Goal: Find specific page/section: Find specific page/section

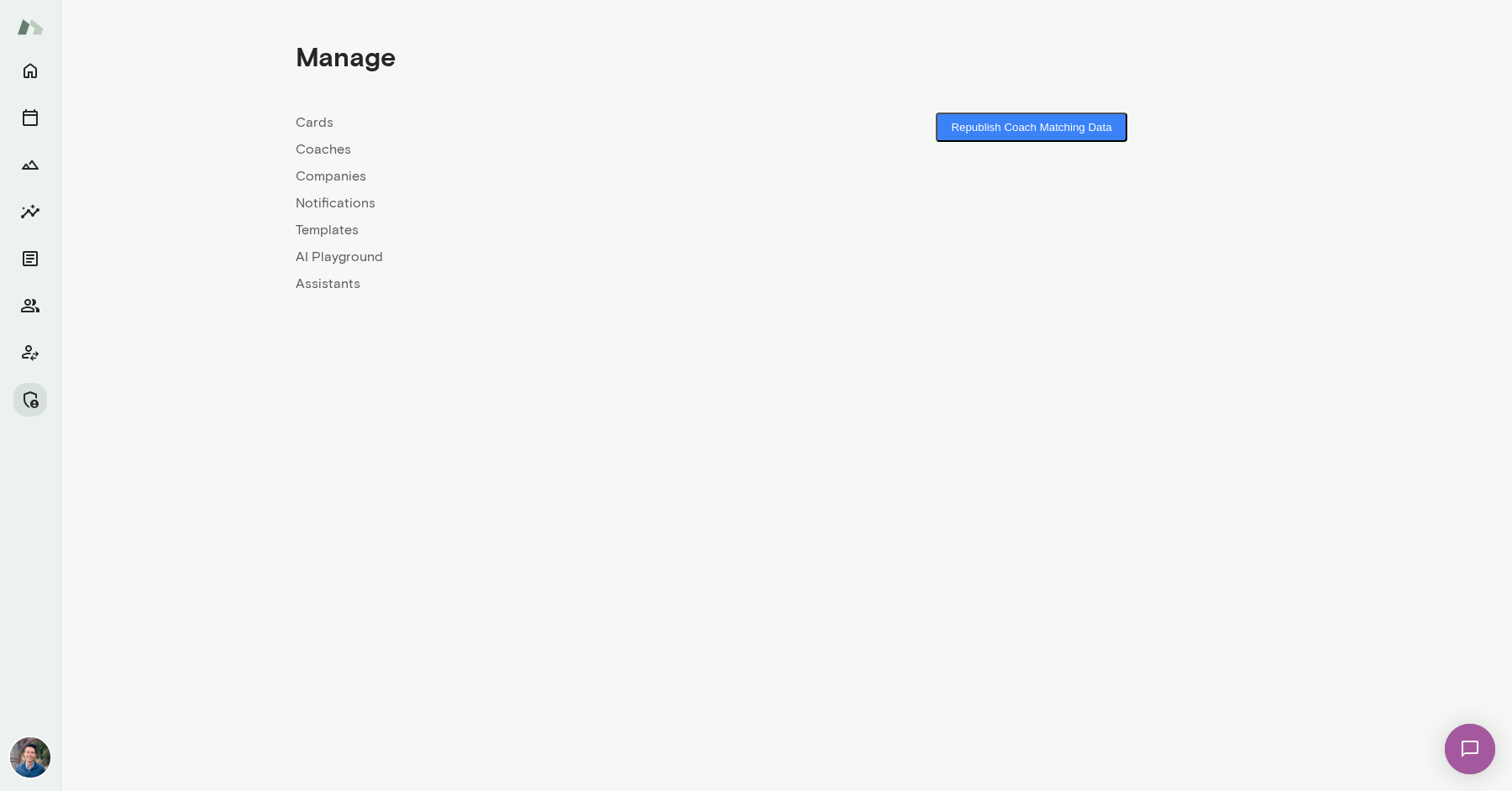
click at [330, 178] on link "Companies" at bounding box center [540, 176] width 490 height 20
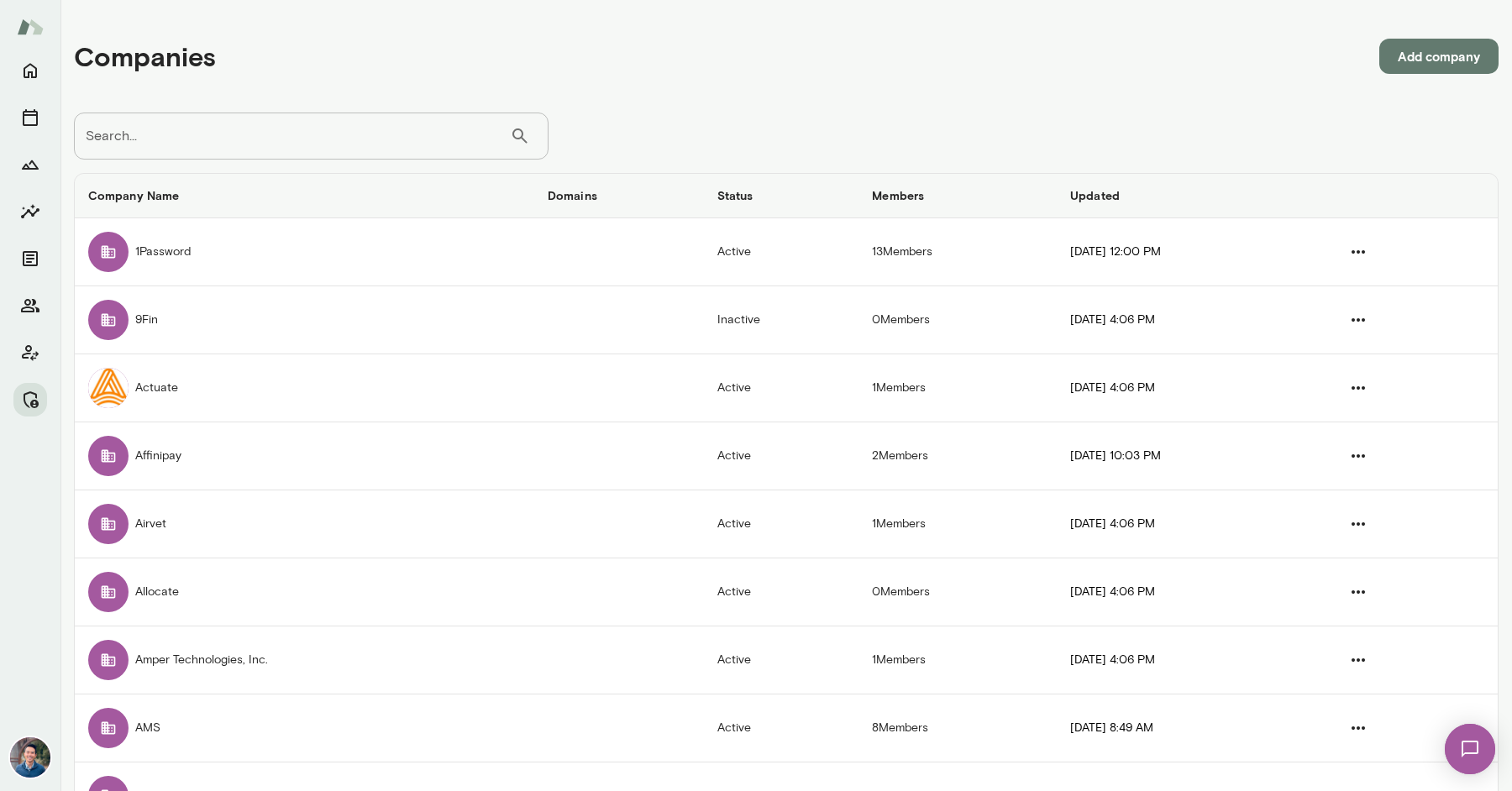
click at [368, 140] on input "Search..." at bounding box center [292, 136] width 436 height 47
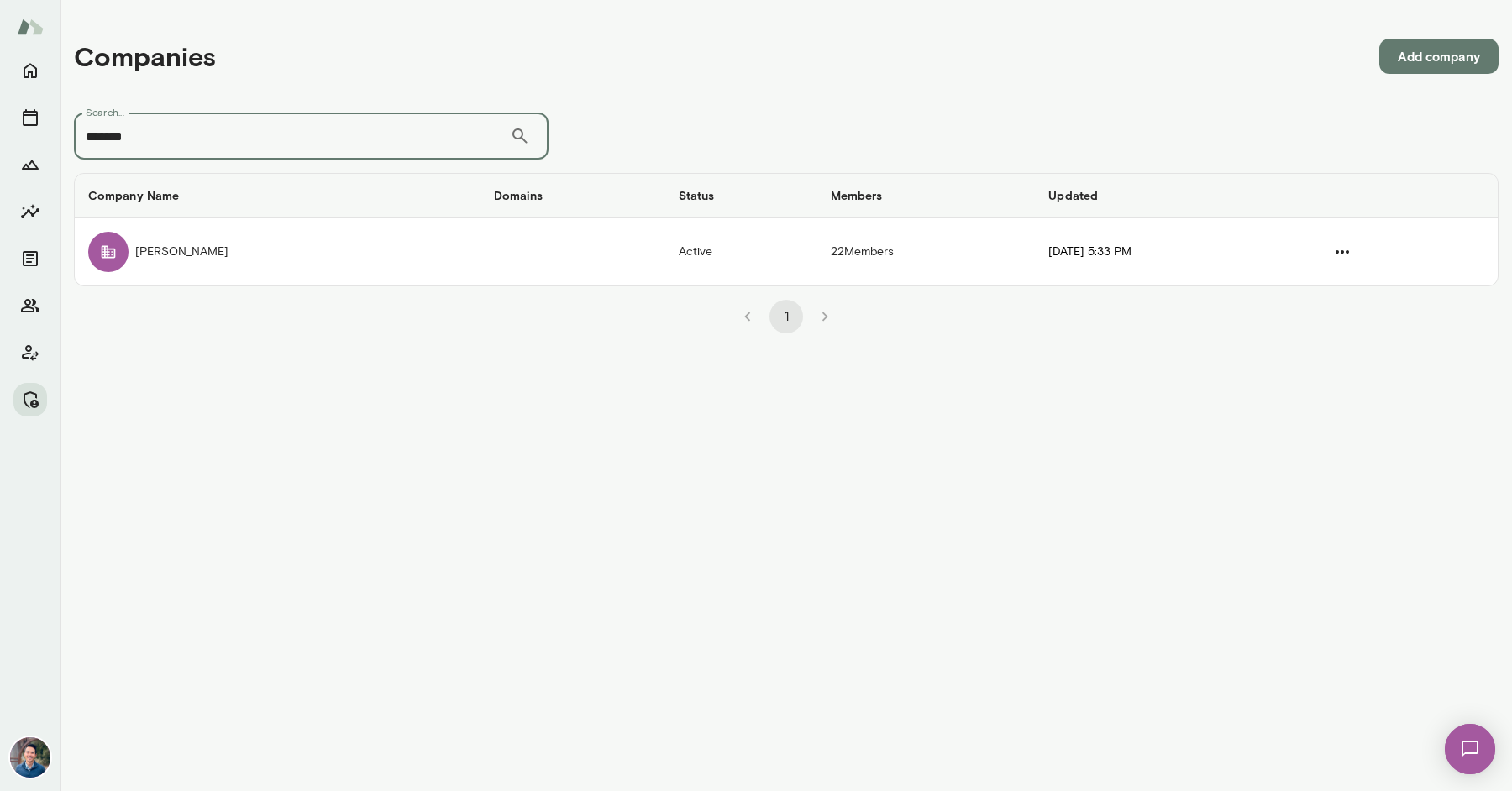
type input "*******"
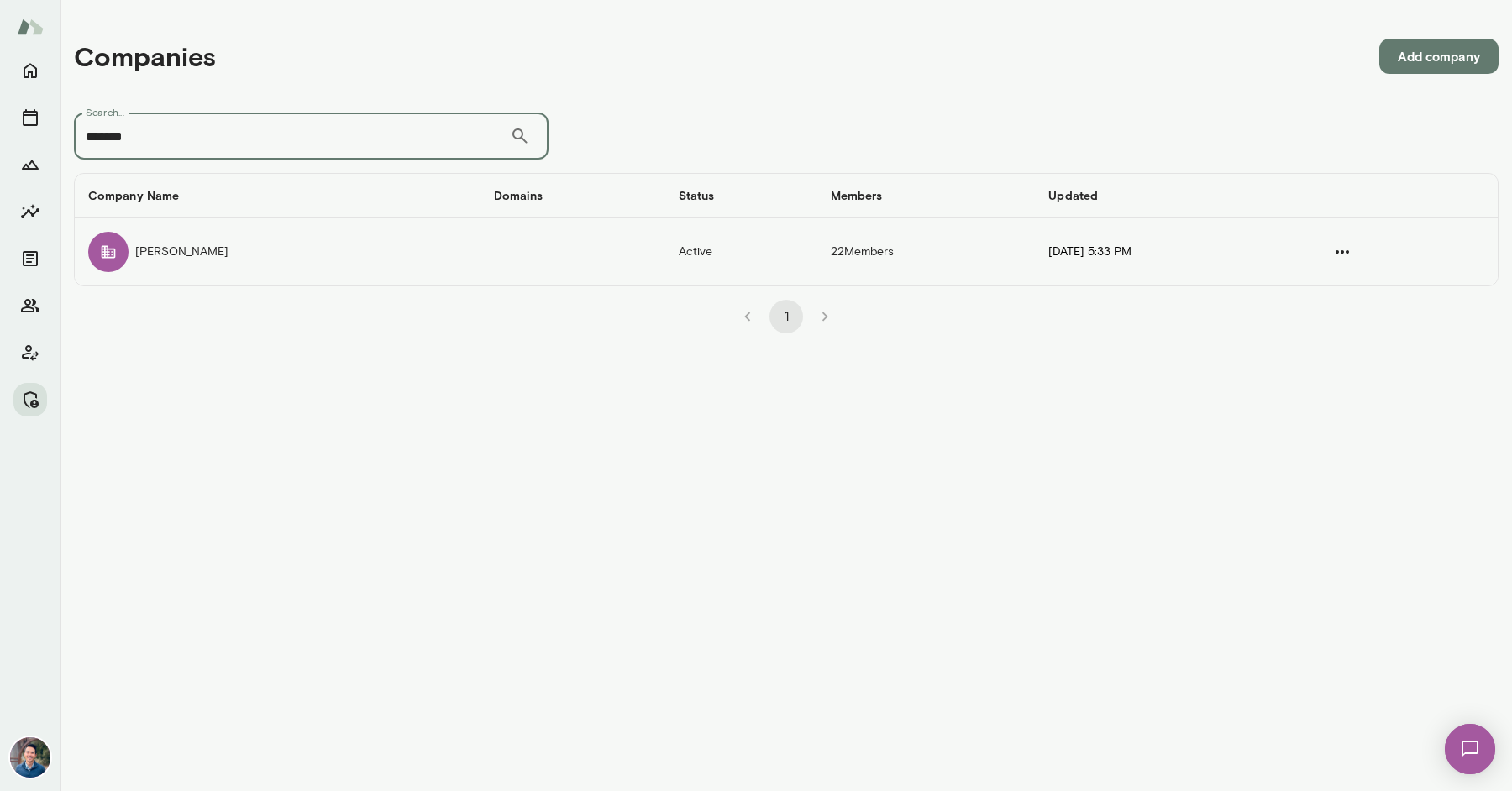
click at [246, 258] on td "[PERSON_NAME]" at bounding box center [278, 252] width 406 height 68
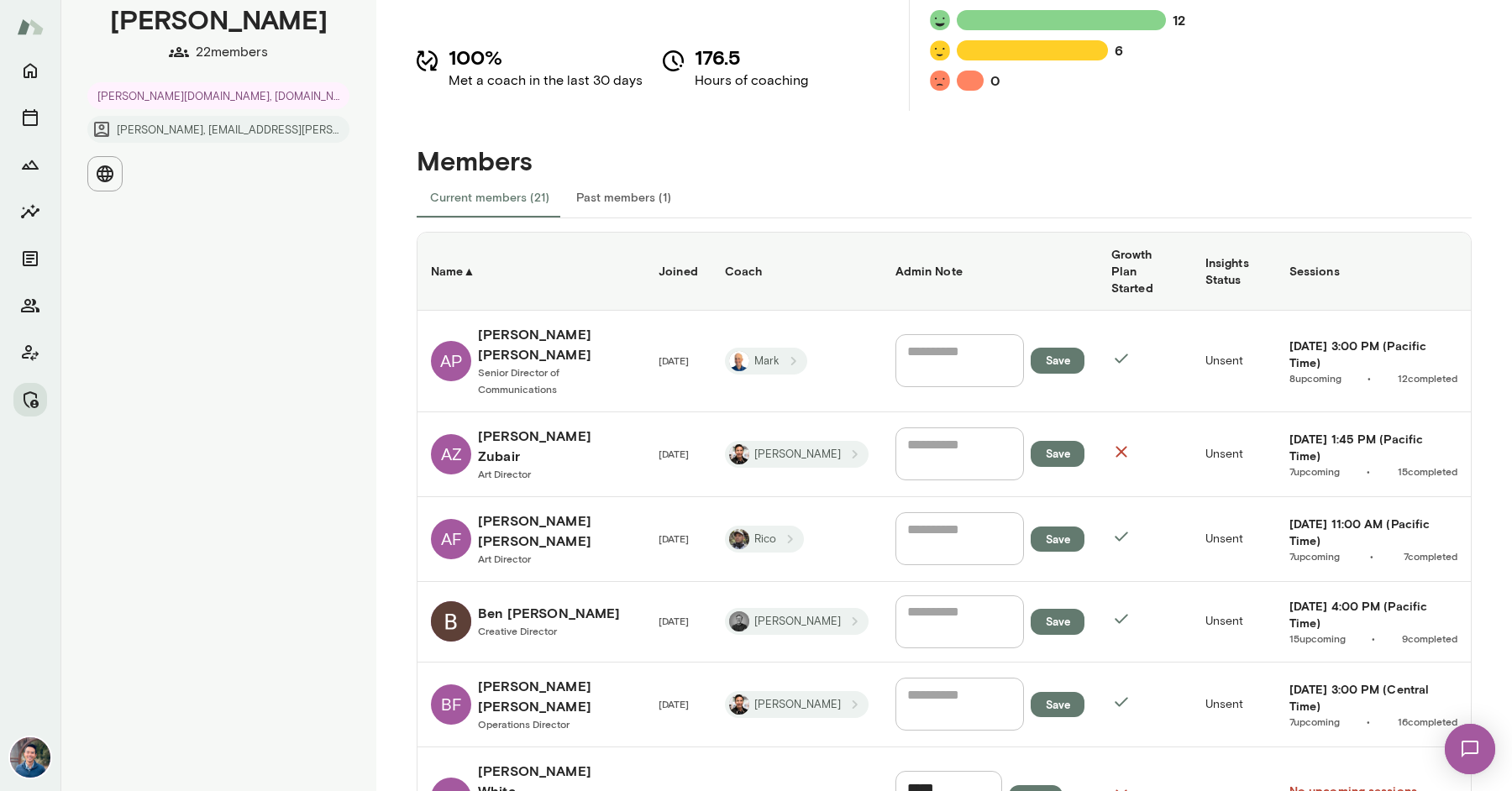
scroll to position [187, 0]
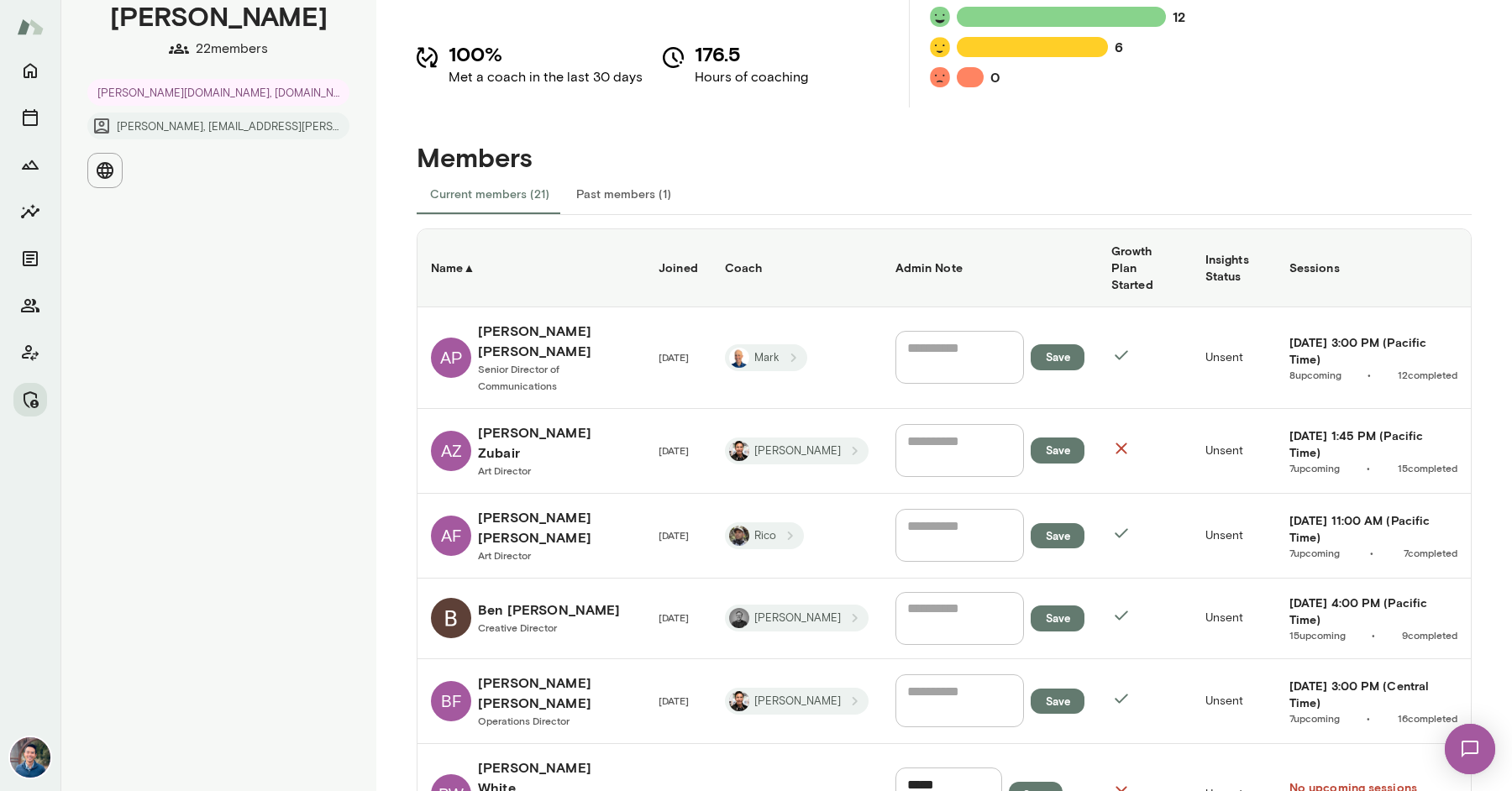
click at [746, 259] on h6 "Coach" at bounding box center [797, 268] width 144 height 17
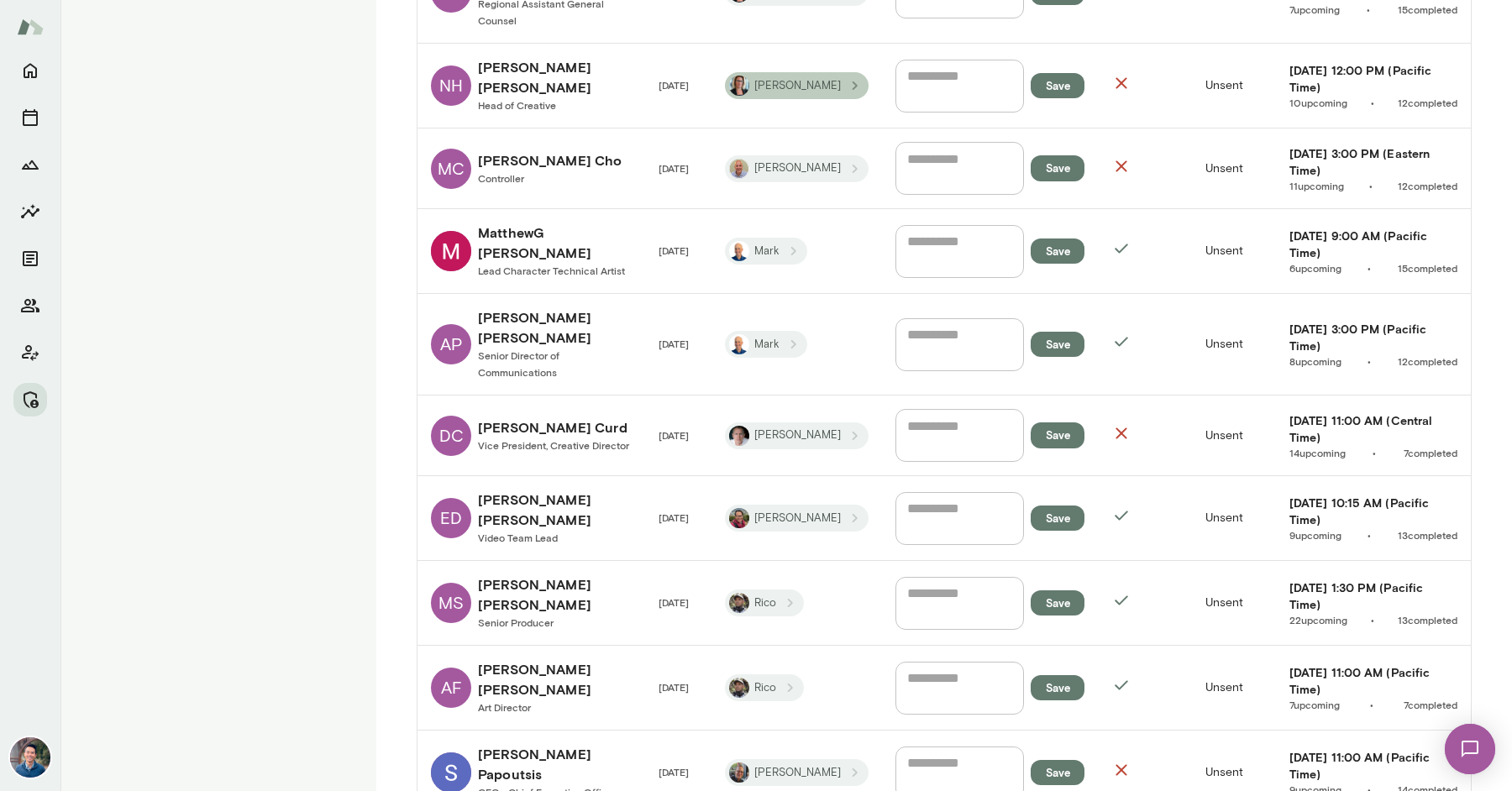
scroll to position [1390, 0]
